Goal: Task Accomplishment & Management: Manage account settings

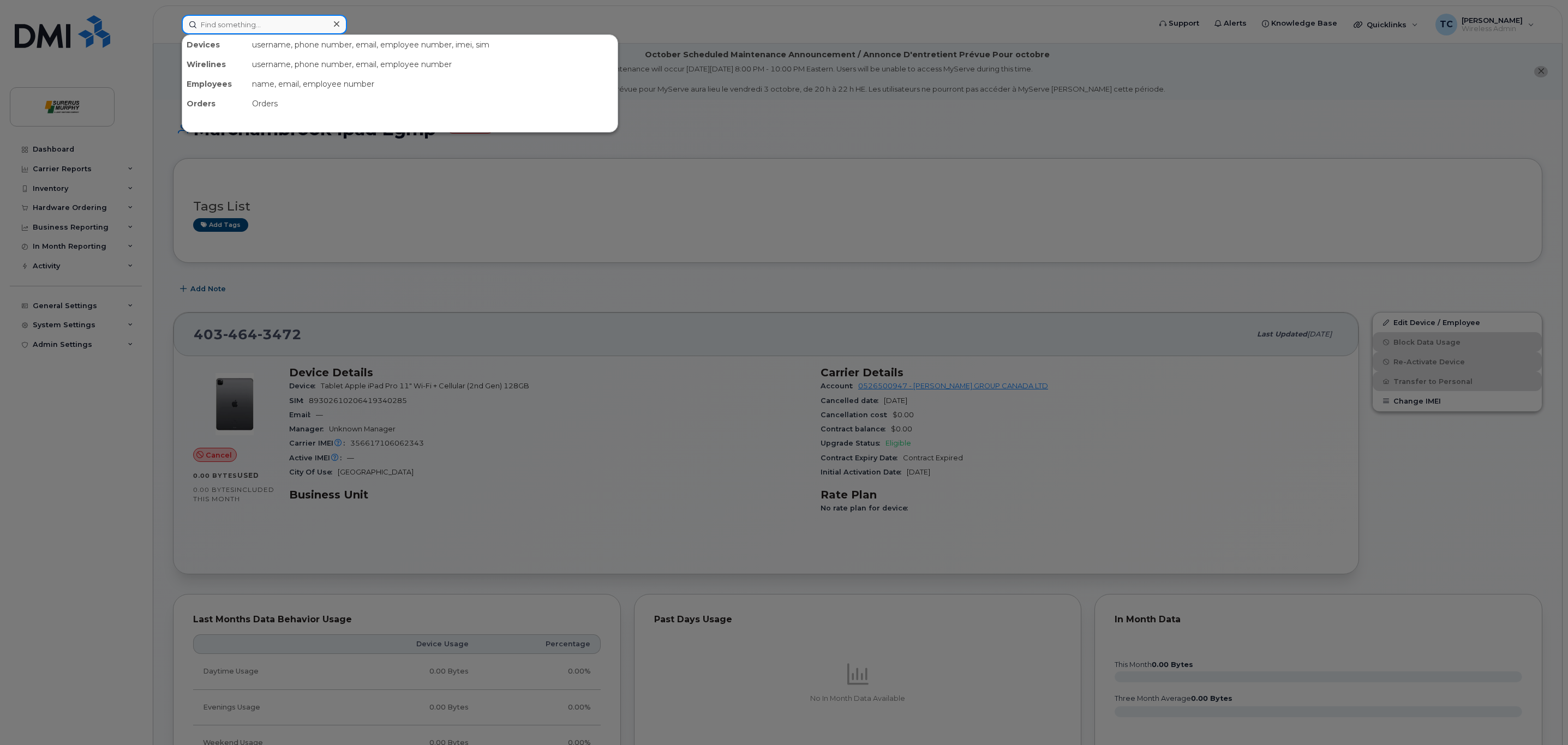
click at [267, 28] on input at bounding box center [264, 24] width 165 height 20
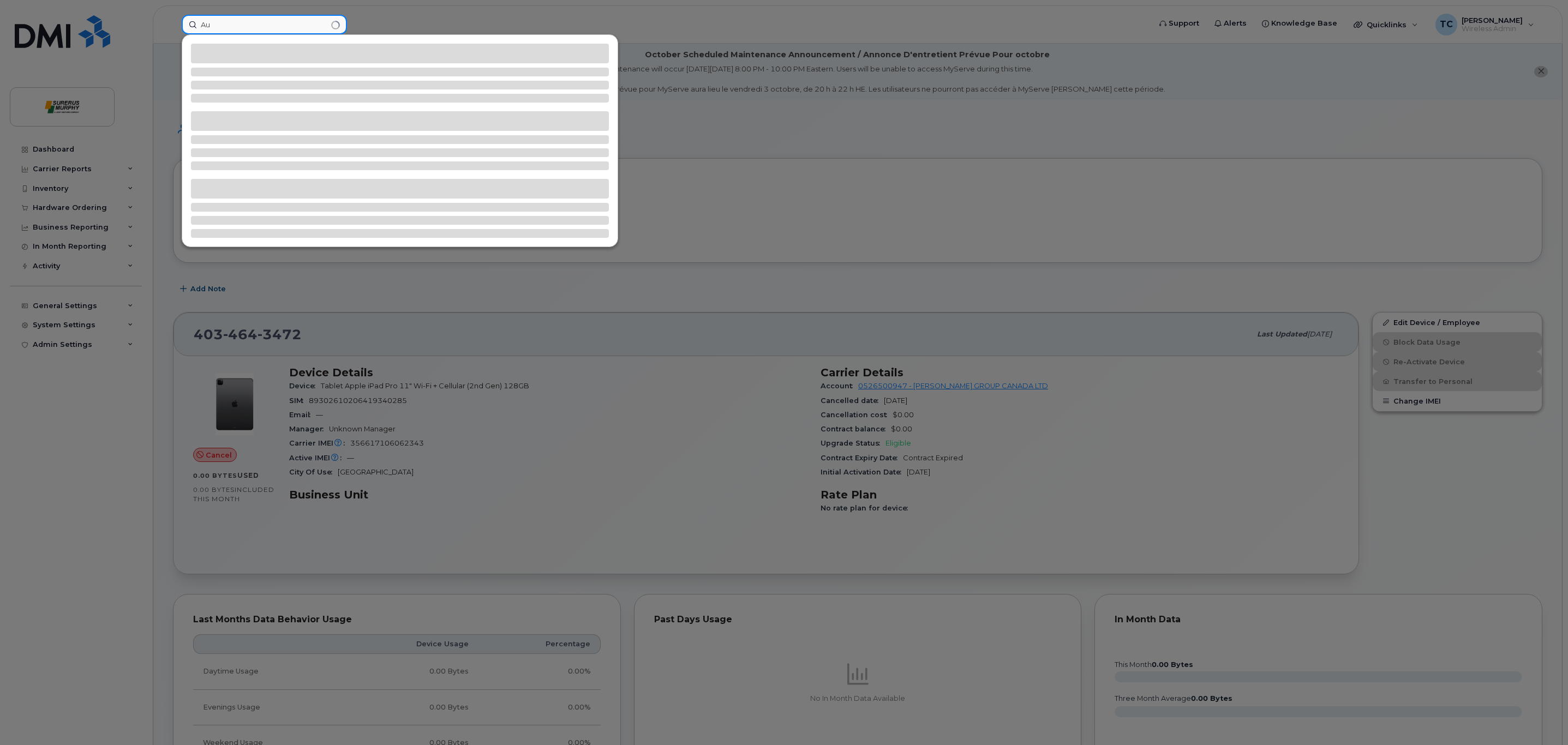
type input "A"
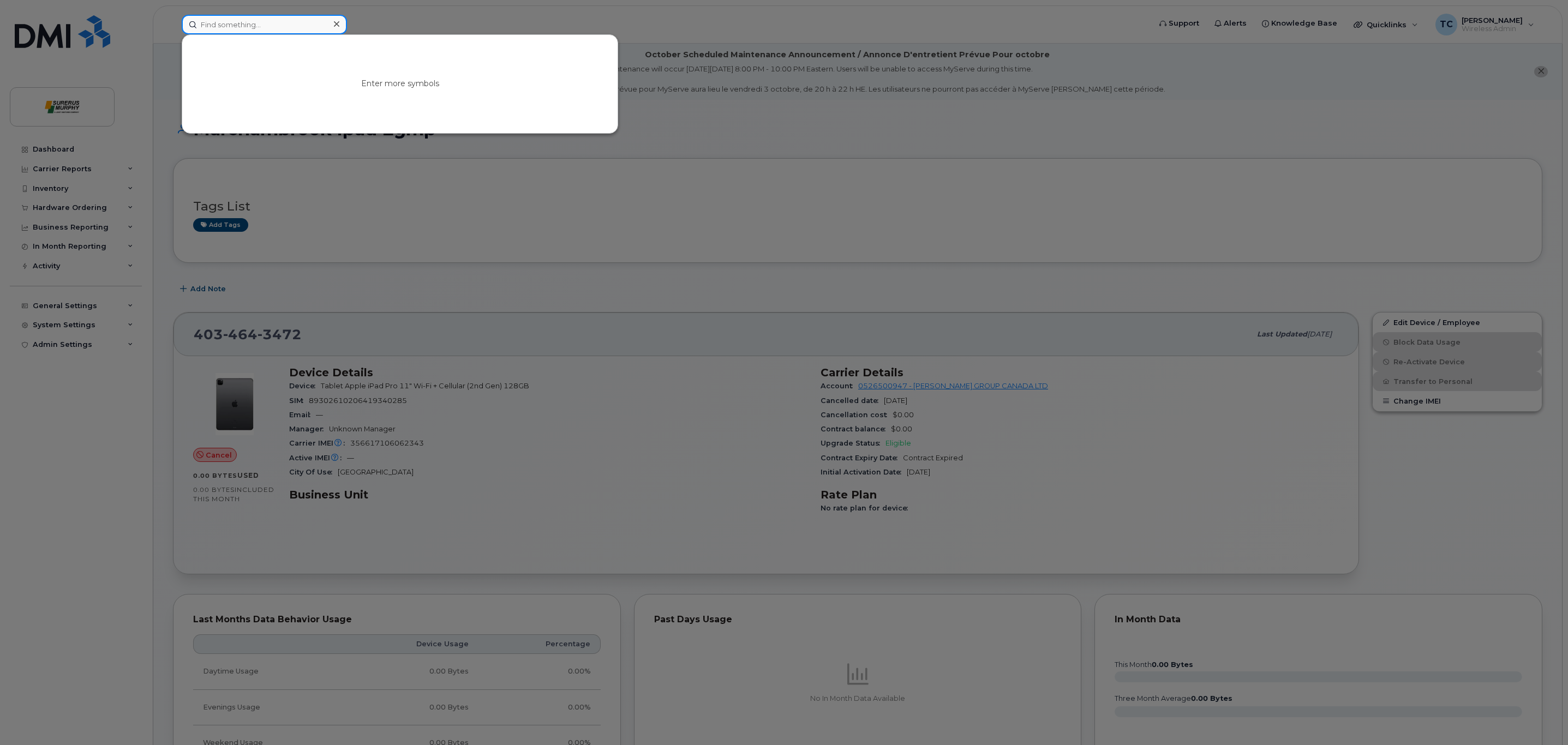
click at [244, 25] on input at bounding box center [264, 24] width 165 height 20
paste input "89302610207703918539"
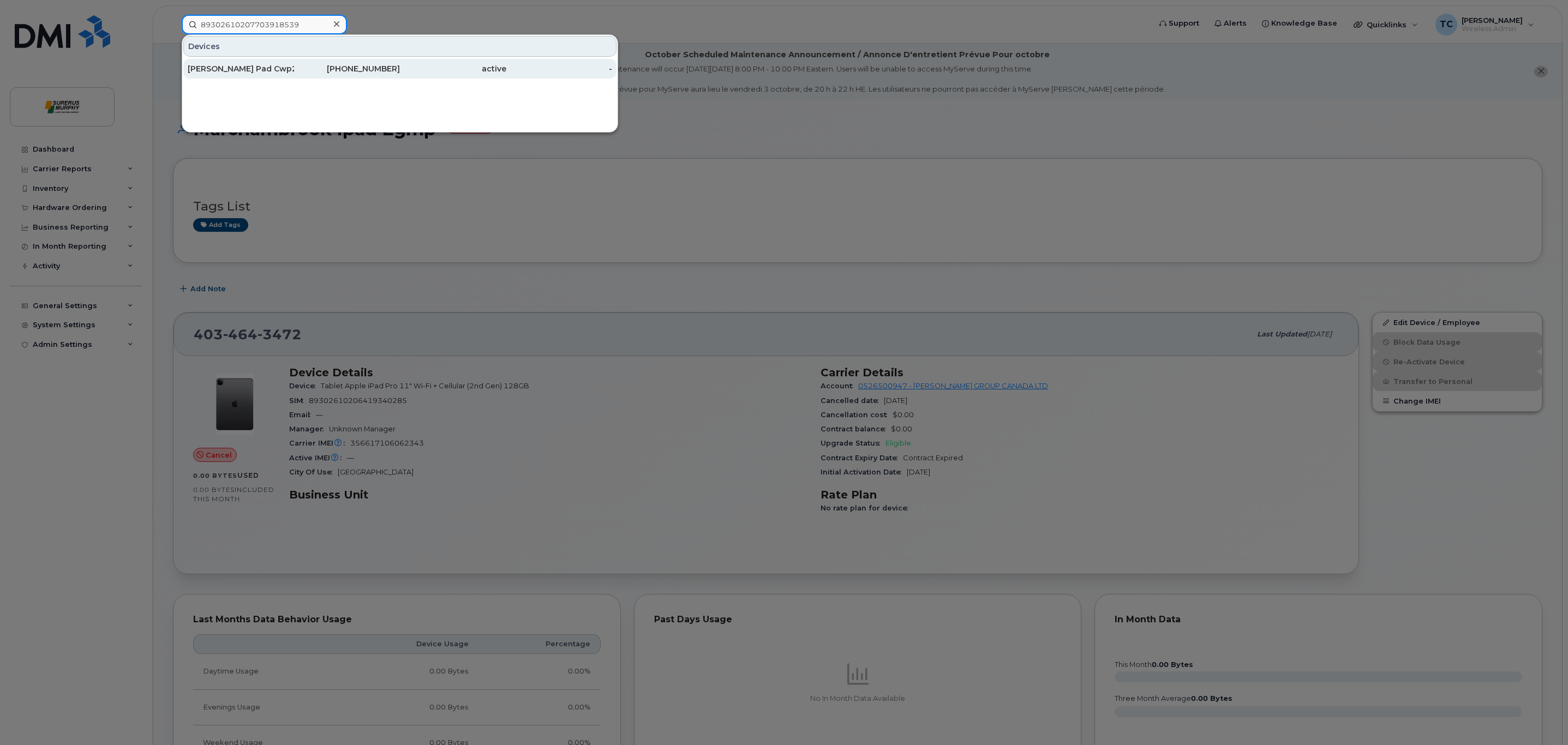
type input "89302610207703918539"
click at [212, 72] on div "[PERSON_NAME] Pad Cwp2" at bounding box center [241, 69] width 106 height 11
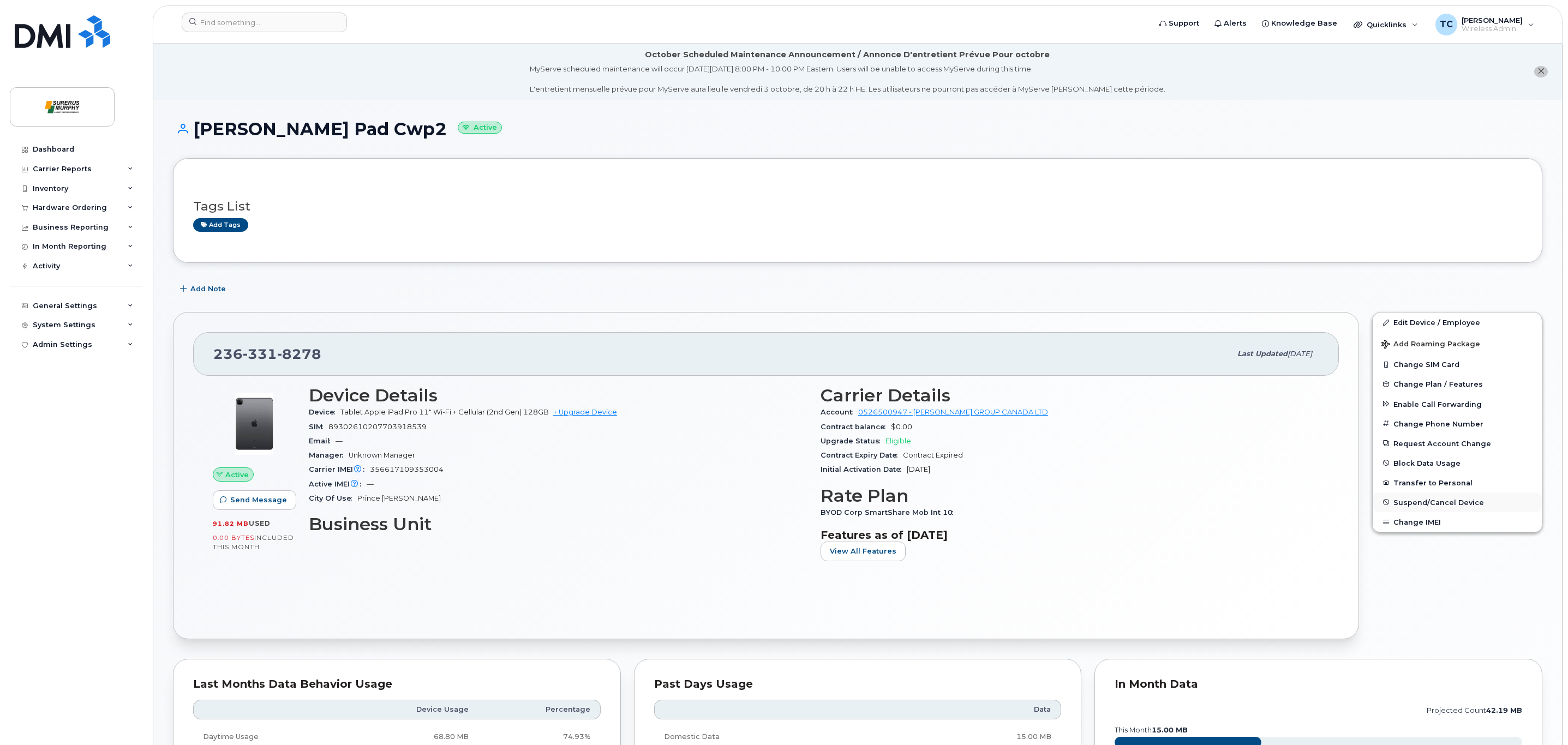
click at [1414, 505] on span "Suspend/Cancel Device" at bounding box center [1438, 502] width 90 height 8
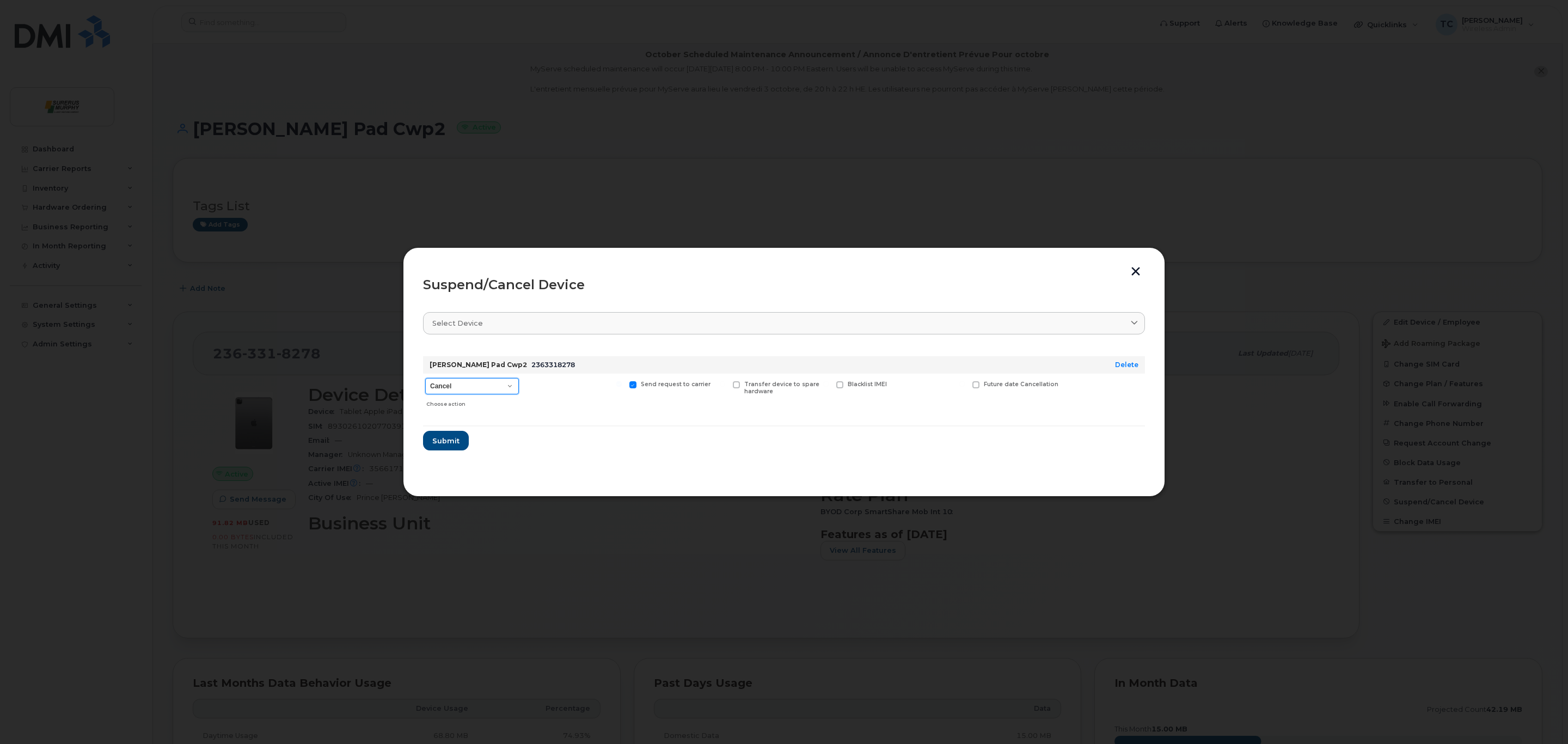
click at [497, 383] on select "Cancel Suspend - Extend Suspension Suspend - Reduced Rate Suspend - Full Rate S…" at bounding box center [472, 386] width 94 height 16
select select "[object Object]"
click at [425, 378] on select "Cancel Suspend - Extend Suspension Suspend - Reduced Rate Suspend - Full Rate S…" at bounding box center [472, 386] width 94 height 16
click at [441, 441] on span "Submit" at bounding box center [445, 441] width 27 height 10
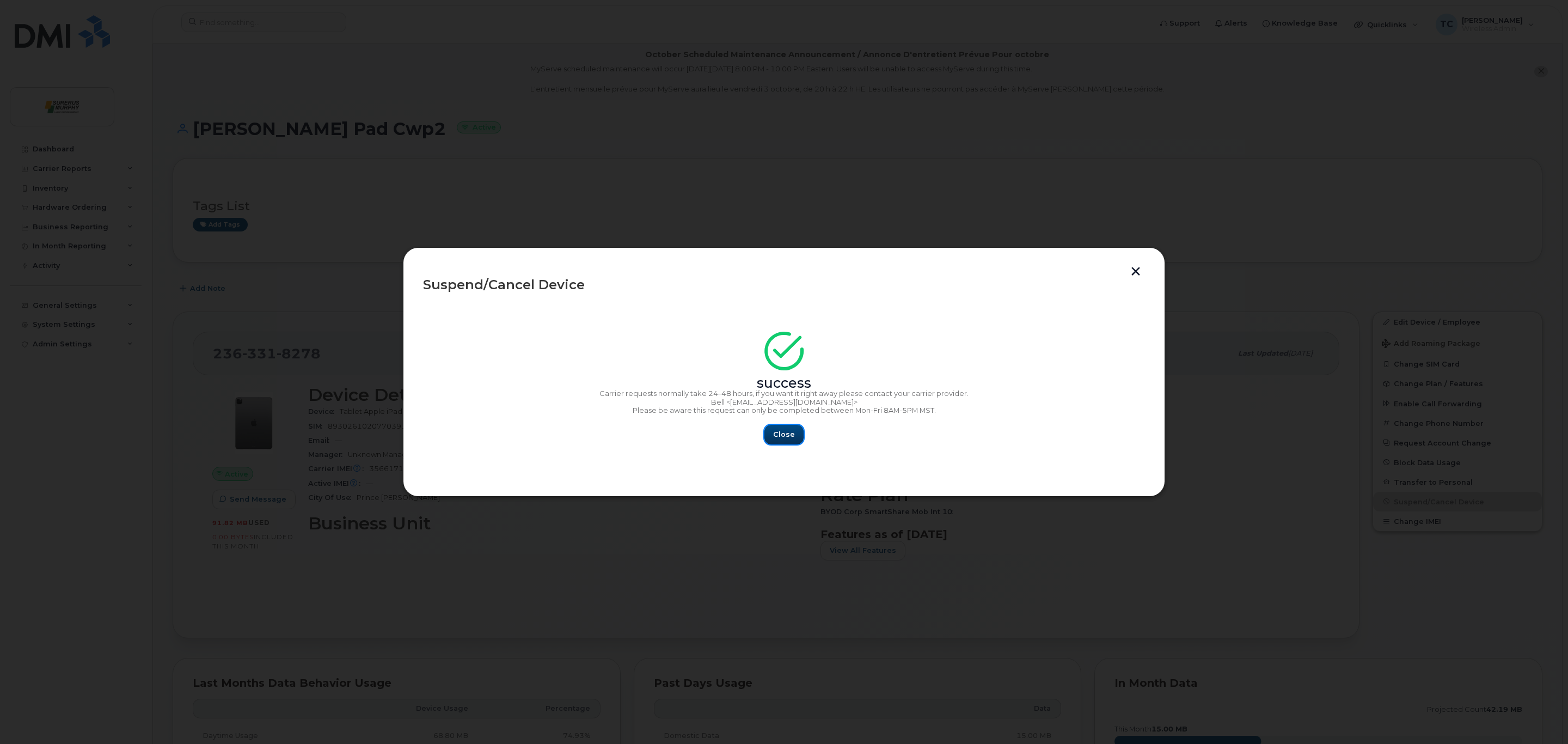
click at [782, 435] on span "Close" at bounding box center [784, 434] width 22 height 10
